Goal: Information Seeking & Learning: Learn about a topic

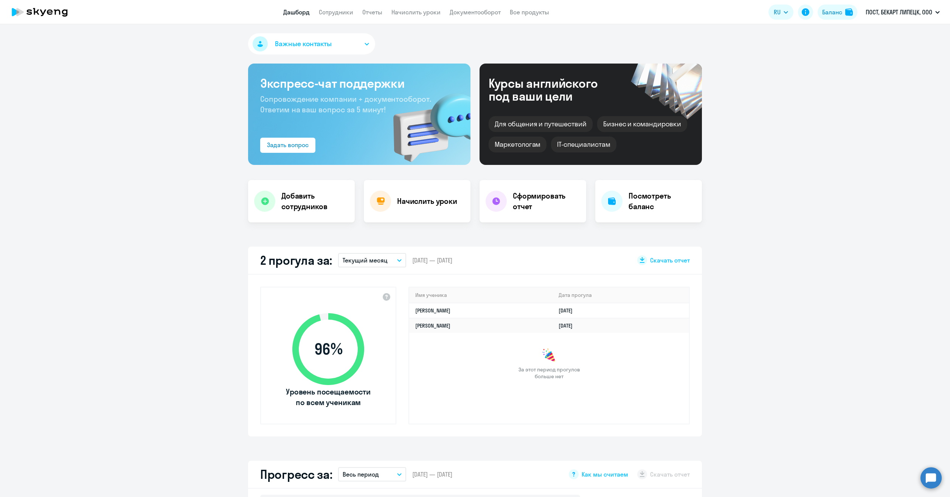
click at [361, 10] on nav "Дашборд Сотрудники Отчеты Начислить уроки Документооборот Все продукты" at bounding box center [416, 12] width 266 height 9
click at [363, 11] on link "Отчеты" at bounding box center [372, 12] width 20 height 8
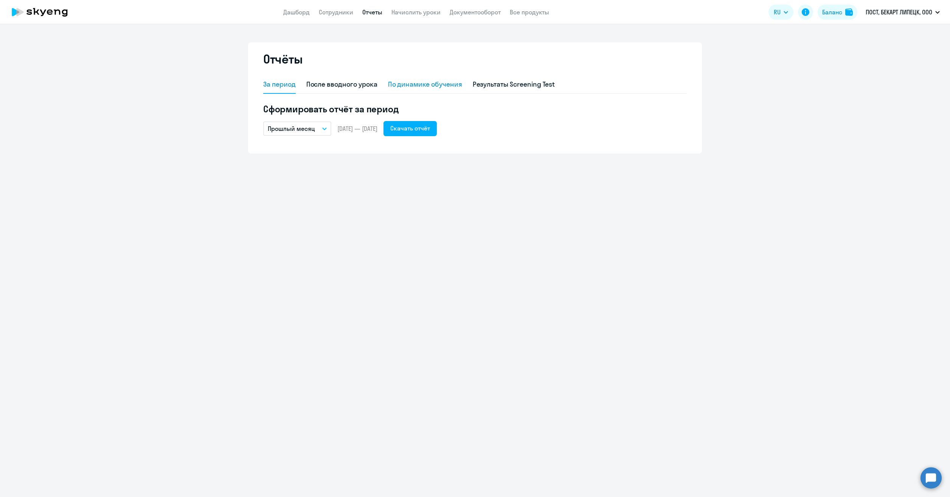
click at [409, 84] on div "По динамике обучения" at bounding box center [425, 84] width 74 height 10
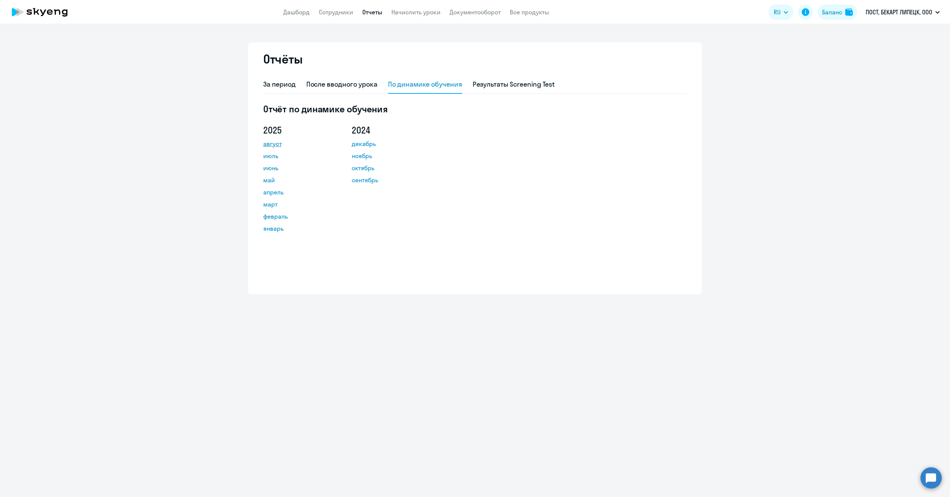
click at [269, 143] on link "август" at bounding box center [297, 143] width 68 height 9
